Goal: Transaction & Acquisition: Download file/media

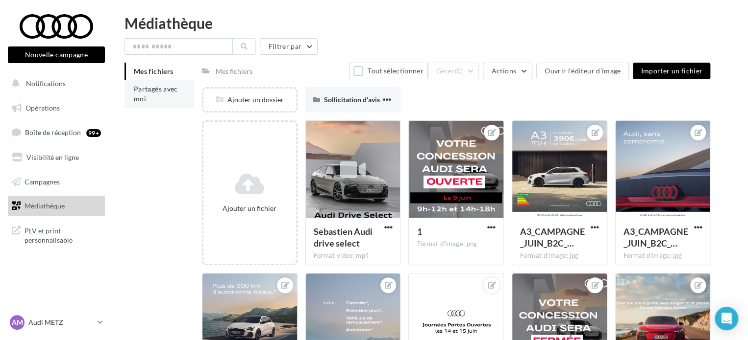
click at [163, 95] on li "Partagés avec moi" at bounding box center [159, 93] width 70 height 27
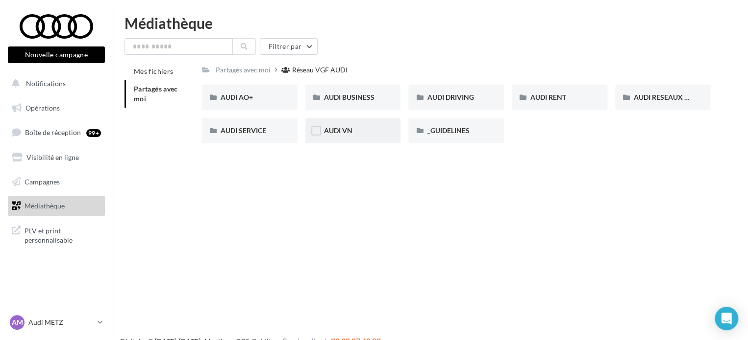
click at [354, 125] on div "AUDI VN" at bounding box center [353, 130] width 96 height 25
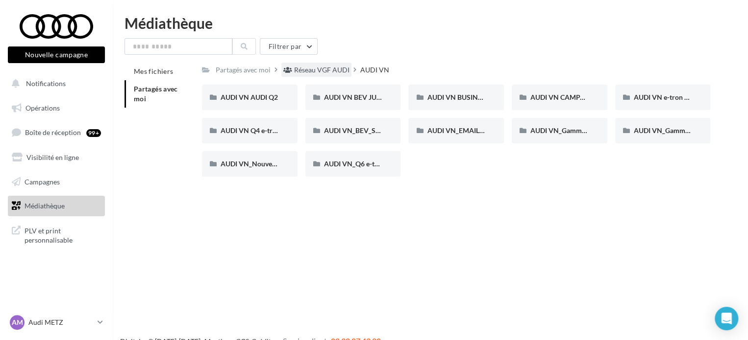
click at [339, 67] on div "Réseau VGF AUDI" at bounding box center [321, 70] width 55 height 10
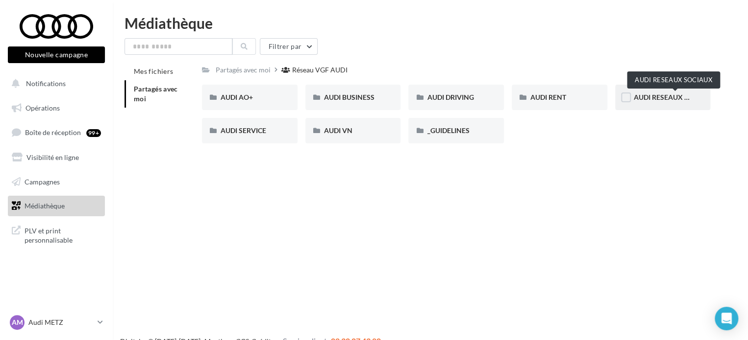
click at [644, 99] on span "AUDI RESEAUX SOCIAUX" at bounding box center [673, 97] width 81 height 8
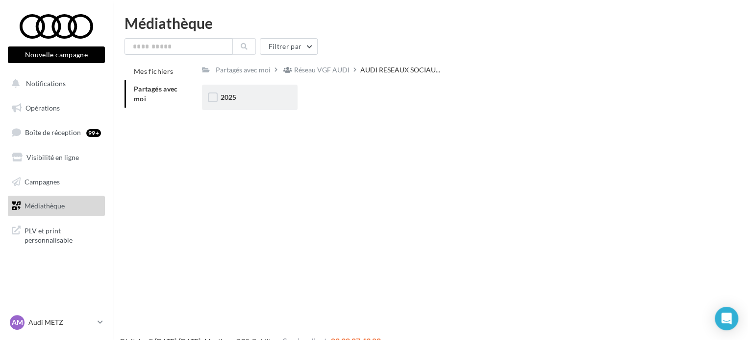
click at [255, 101] on div "2025" at bounding box center [249, 98] width 58 height 10
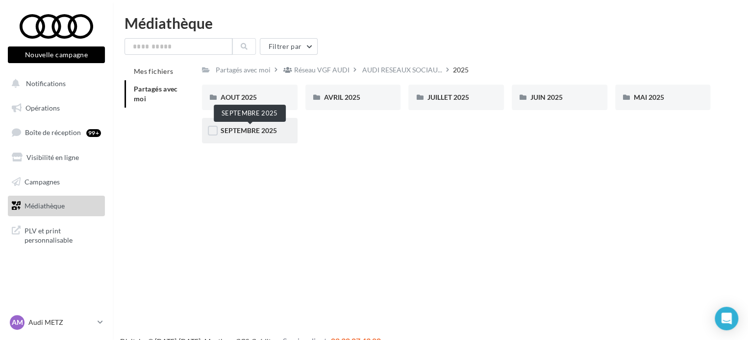
click at [265, 131] on span "SEPTEMBRE 2025" at bounding box center [248, 130] width 56 height 8
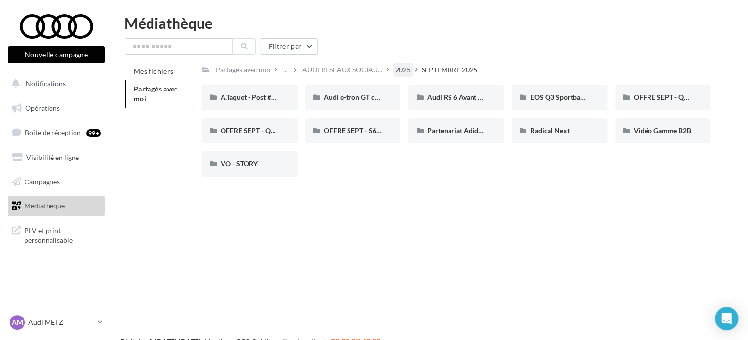
click at [406, 70] on div "2025" at bounding box center [403, 70] width 16 height 10
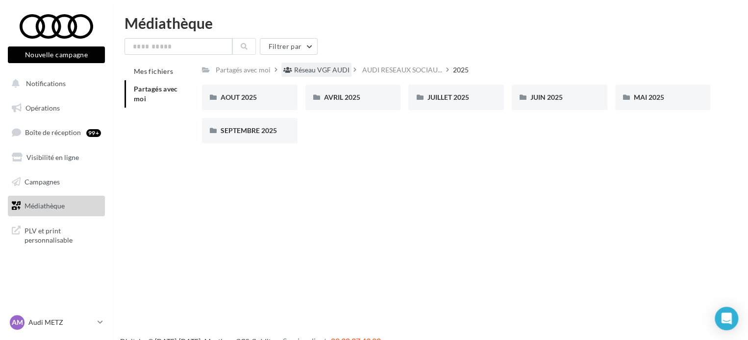
click at [318, 73] on div "Réseau VGF AUDI" at bounding box center [321, 70] width 55 height 10
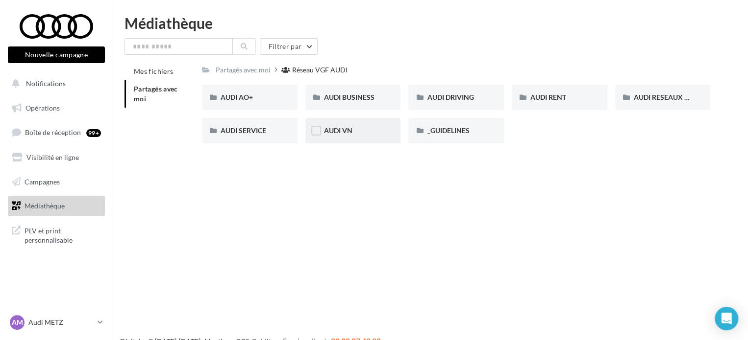
click at [360, 137] on div "AUDI VN" at bounding box center [353, 130] width 96 height 25
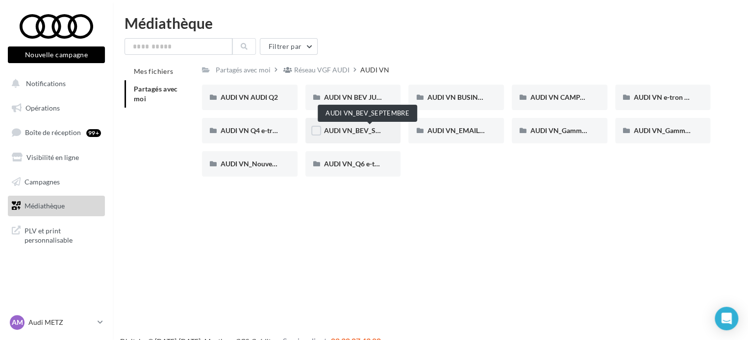
click at [350, 132] on span "AUDI VN_BEV_SEPTEMBRE" at bounding box center [367, 130] width 87 height 8
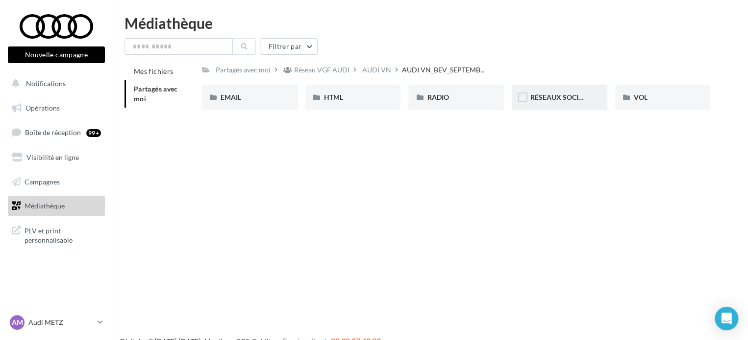
click at [544, 95] on span "RÉSEAUX SOCIAUX" at bounding box center [561, 97] width 63 height 8
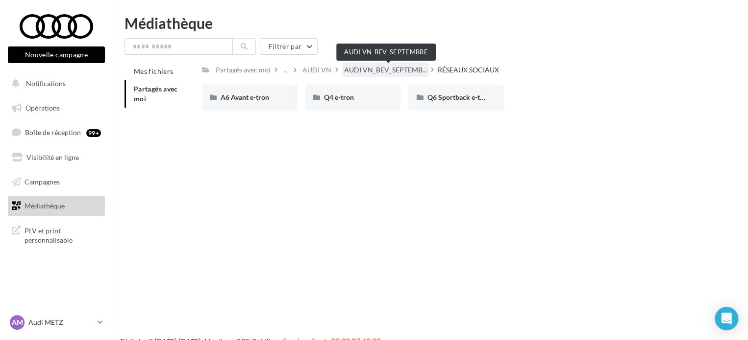
click at [382, 71] on span "AUDI VN_BEV_SEPTEMB..." at bounding box center [385, 70] width 83 height 10
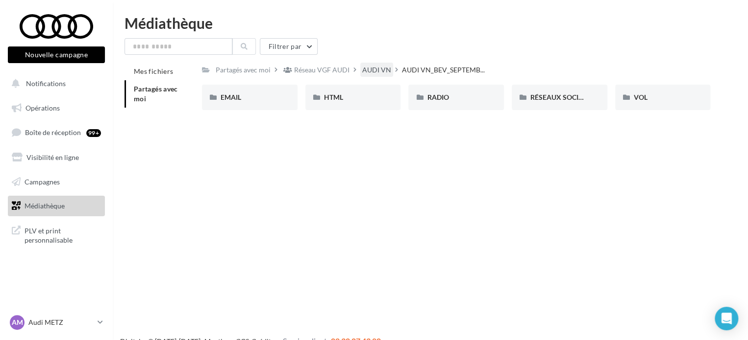
click at [367, 68] on div "AUDI VN" at bounding box center [376, 70] width 29 height 10
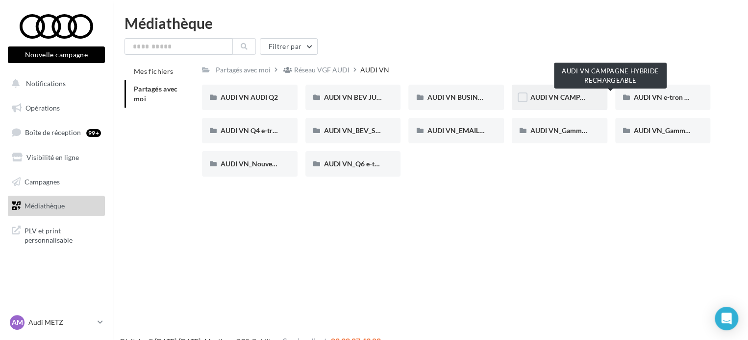
click at [552, 94] on span "AUDI VN CAMPAGNE HYBRIDE RECHARGEABLE" at bounding box center [607, 97] width 154 height 8
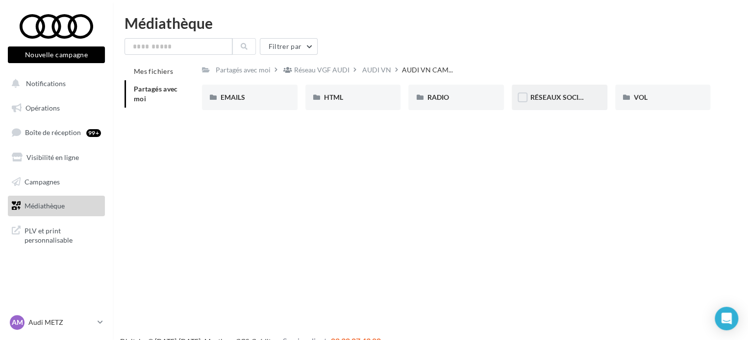
click at [562, 98] on span "RÉSEAUX SOCIAUX" at bounding box center [561, 97] width 63 height 8
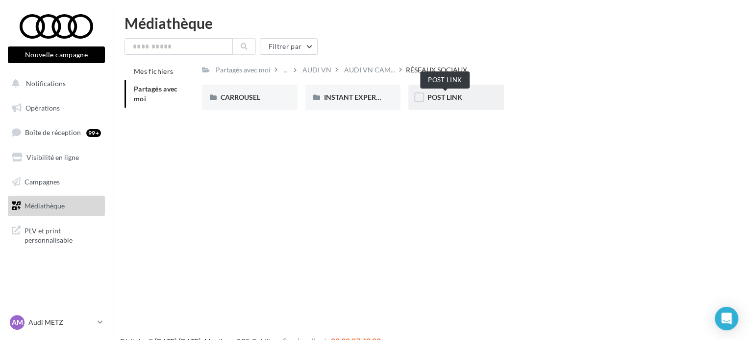
click at [447, 97] on span "POST LINK" at bounding box center [444, 97] width 35 height 8
click at [392, 76] on div "RÉSEAUX SOCIAUX" at bounding box center [396, 70] width 65 height 14
click at [265, 99] on div "CARROUSEL" at bounding box center [249, 98] width 58 height 10
click at [274, 99] on div "A3 TFSI e" at bounding box center [249, 98] width 58 height 10
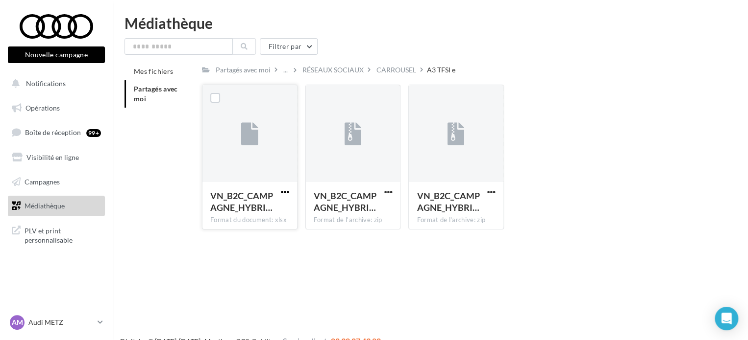
click at [285, 193] on span "button" at bounding box center [285, 192] width 8 height 8
click at [265, 206] on button "Télécharger" at bounding box center [242, 211] width 98 height 25
click at [390, 193] on span "button" at bounding box center [388, 192] width 8 height 8
click at [359, 215] on button "Télécharger" at bounding box center [345, 211] width 98 height 25
click at [490, 192] on span "button" at bounding box center [491, 192] width 8 height 8
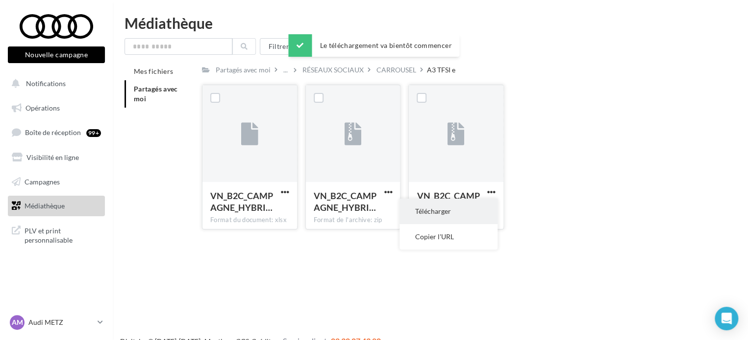
click at [457, 212] on button "Télécharger" at bounding box center [448, 211] width 98 height 25
